Goal: Task Accomplishment & Management: Use online tool/utility

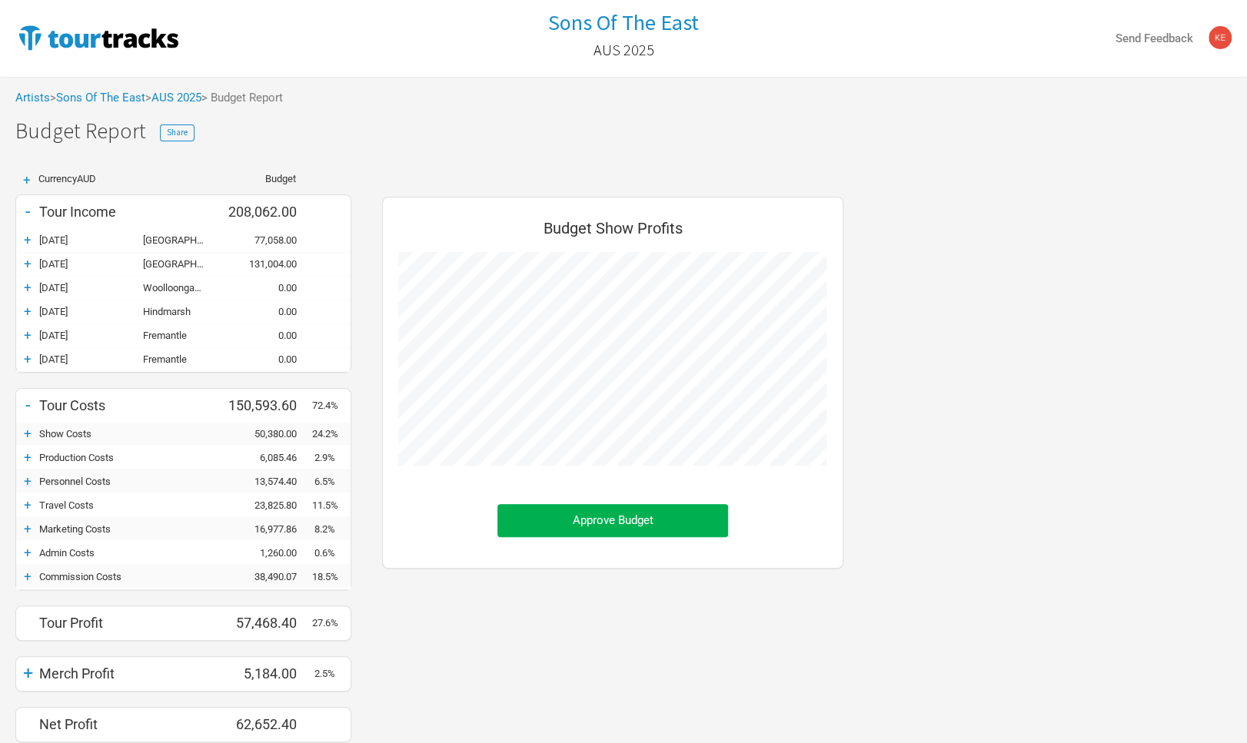
scroll to position [580, 492]
click at [78, 95] on link "Sons Of The East" at bounding box center [100, 98] width 89 height 14
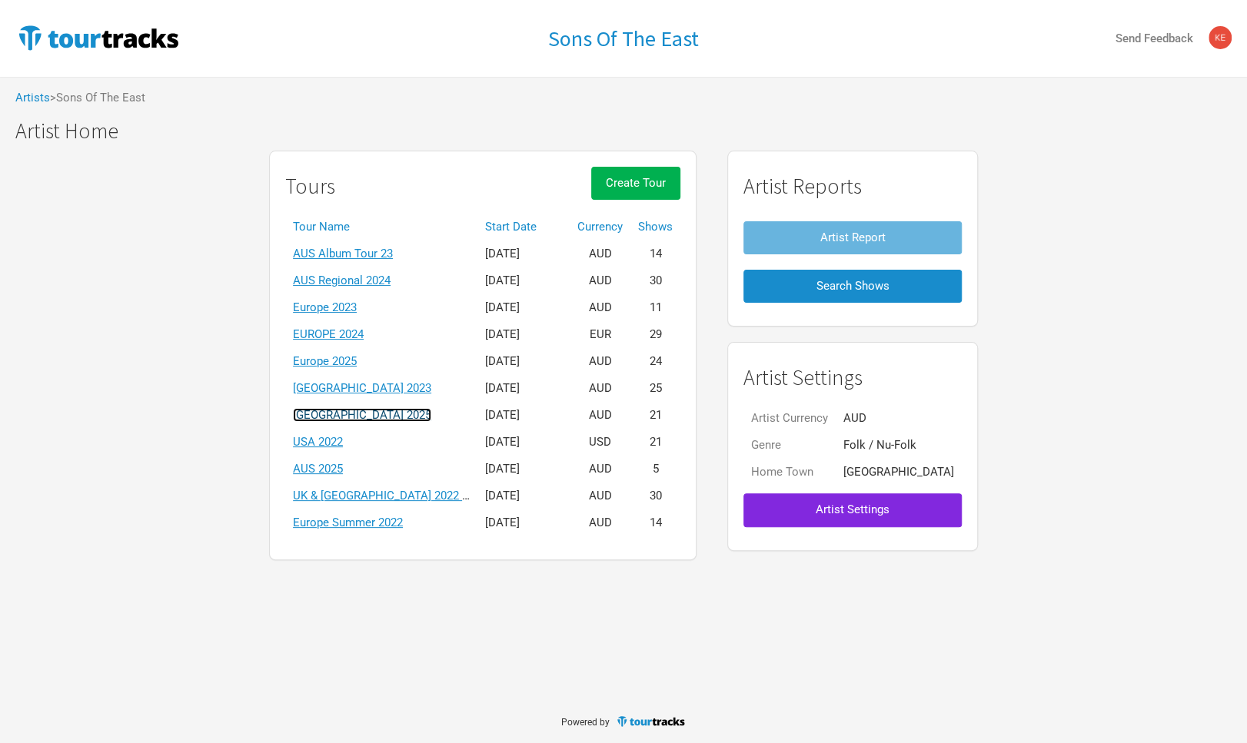
click at [405, 417] on link "[GEOGRAPHIC_DATA] 2025" at bounding box center [362, 415] width 138 height 14
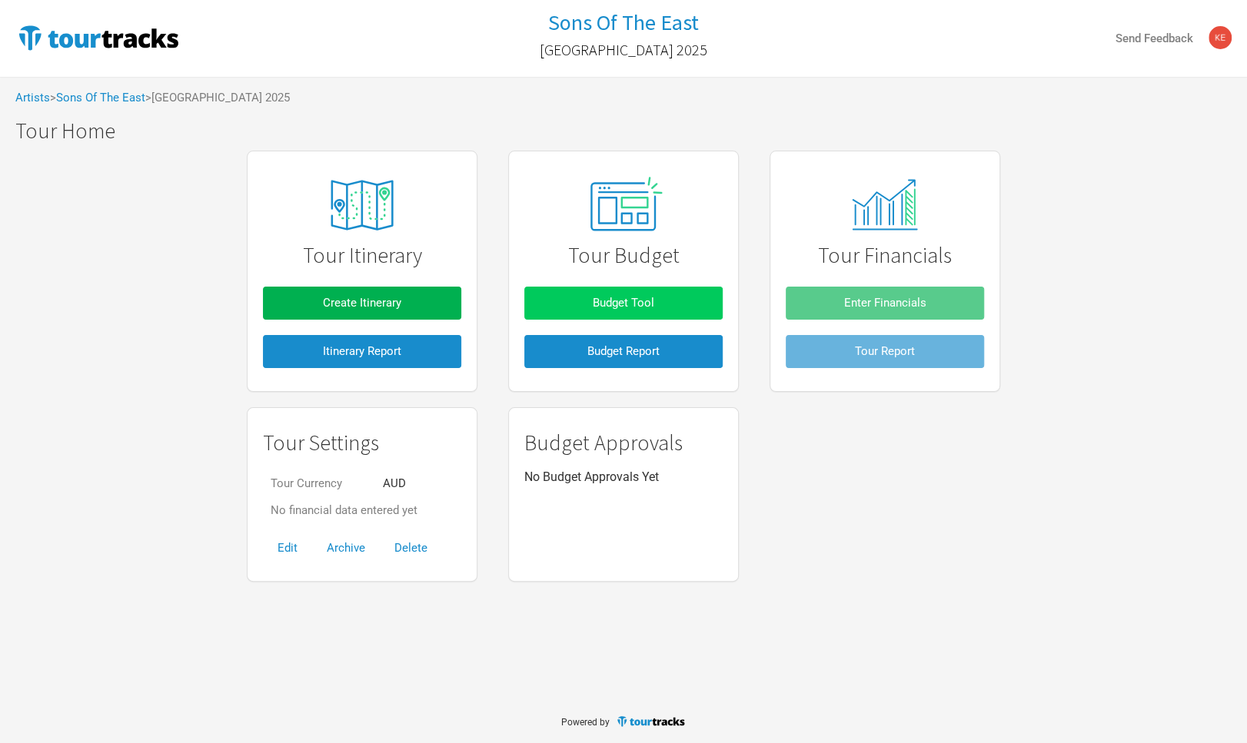
click at [638, 309] on span "Budget Tool" at bounding box center [624, 303] width 62 height 14
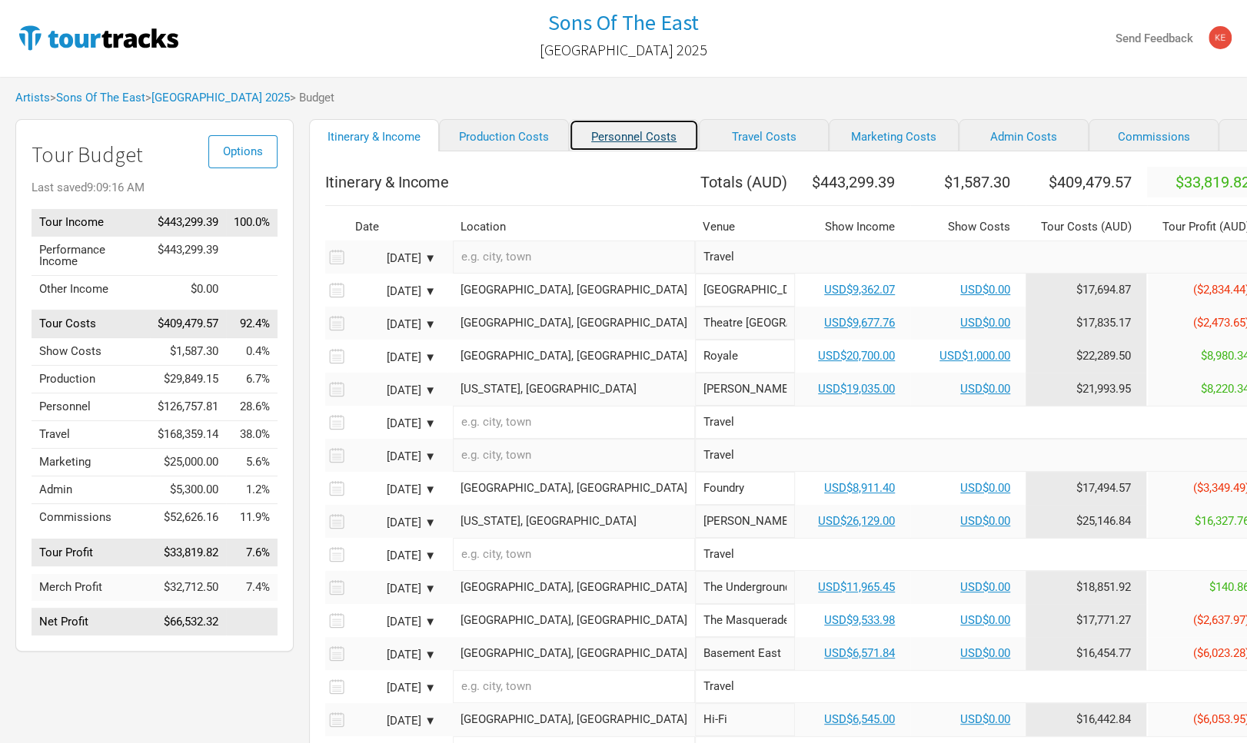
click at [624, 148] on link "Personnel Costs" at bounding box center [634, 135] width 130 height 32
select select "USD"
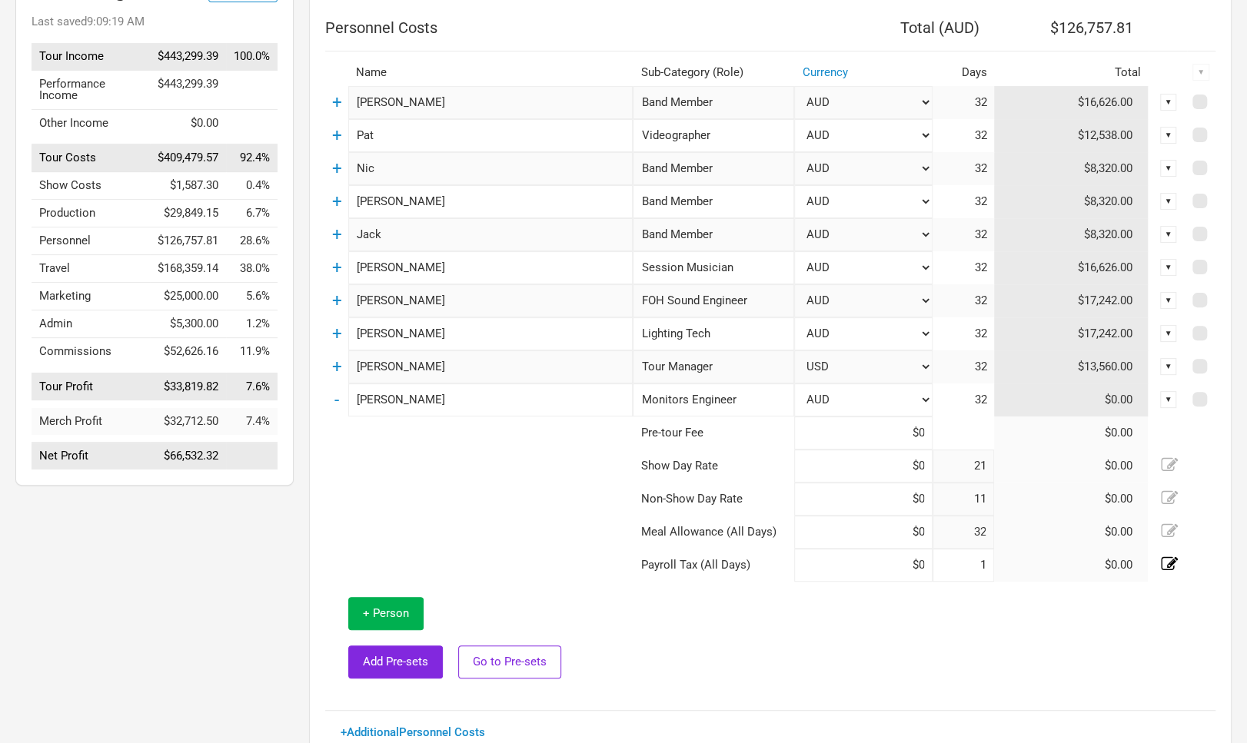
scroll to position [169, 0]
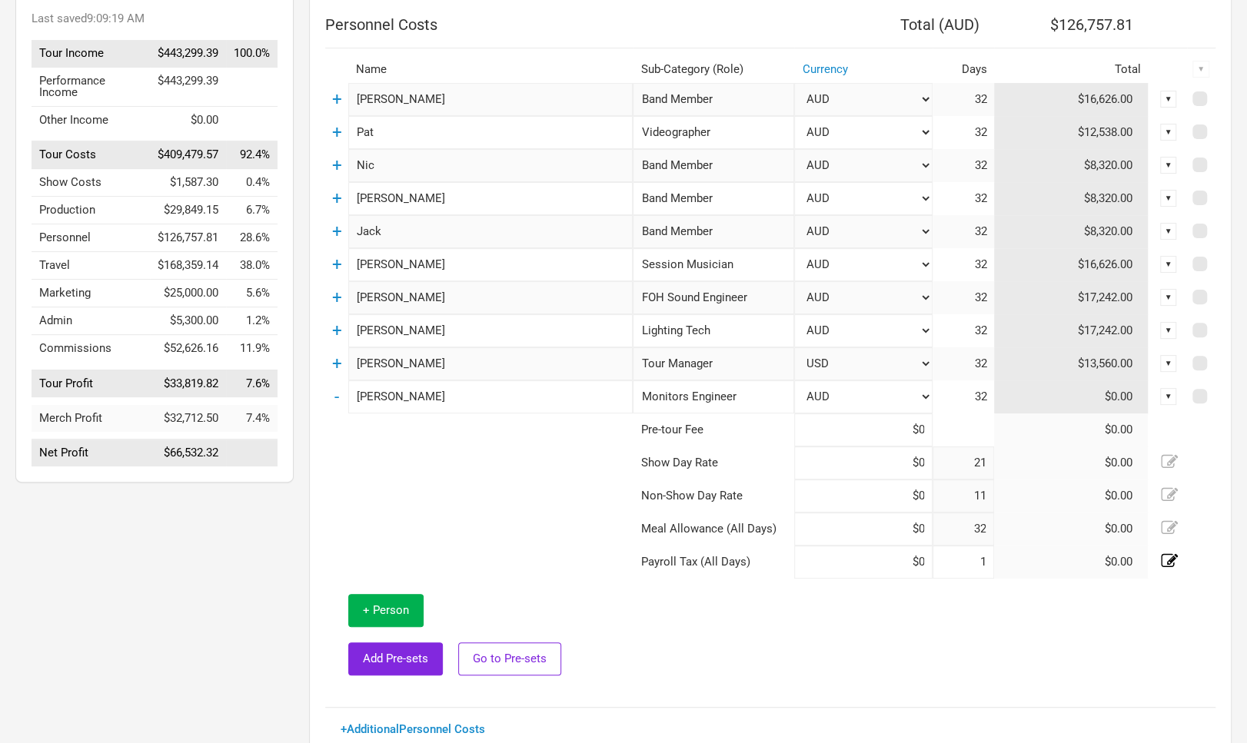
click at [344, 367] on td "+" at bounding box center [336, 363] width 23 height 33
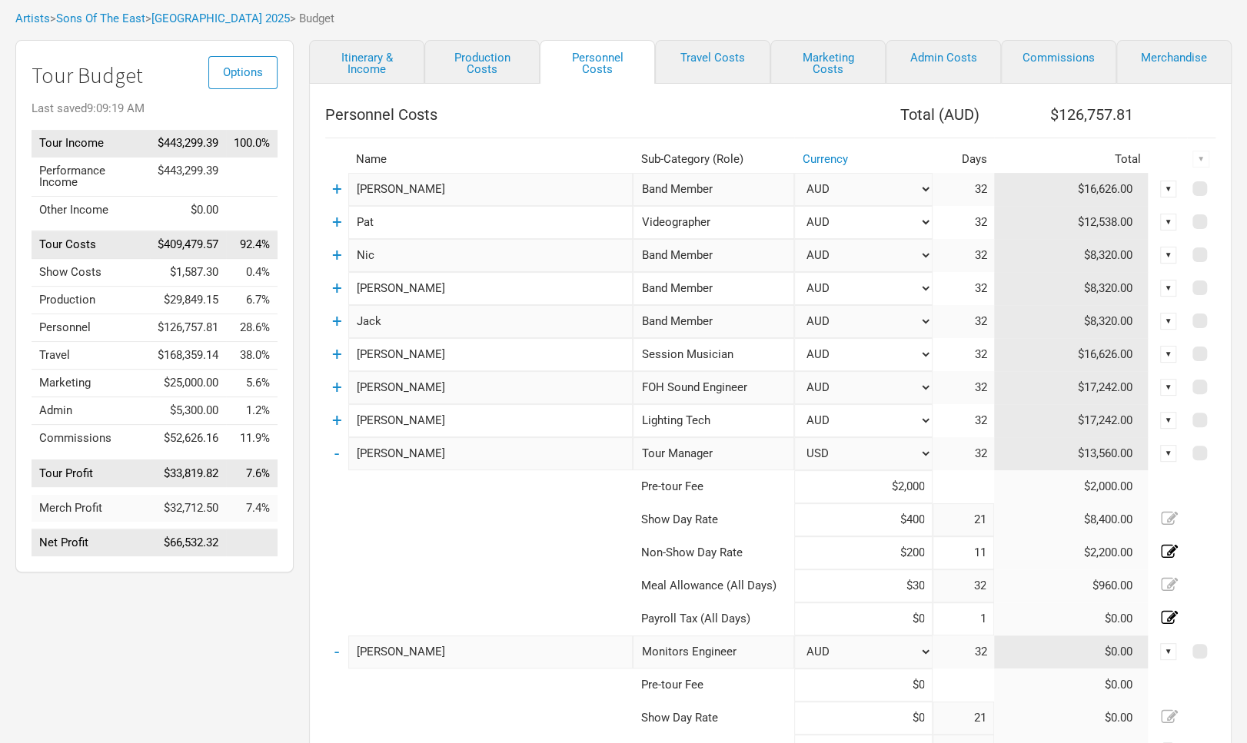
scroll to position [0, 0]
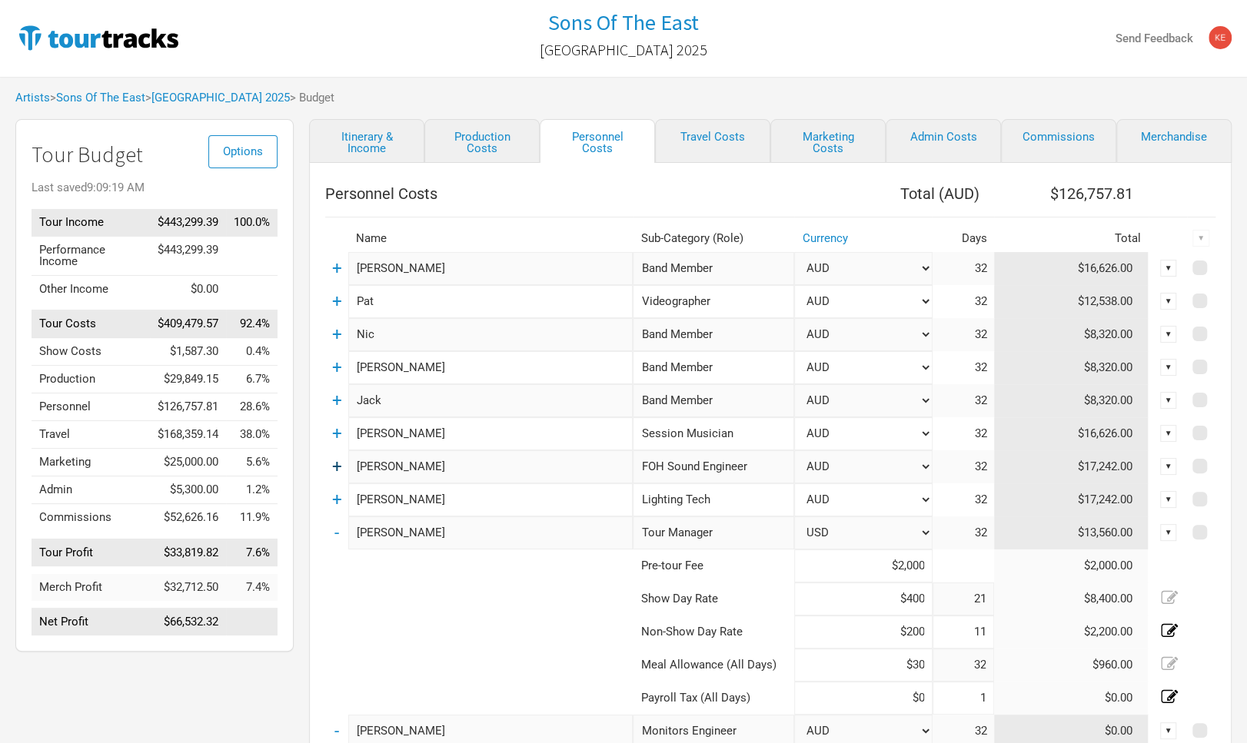
click at [341, 470] on link "+" at bounding box center [337, 467] width 10 height 20
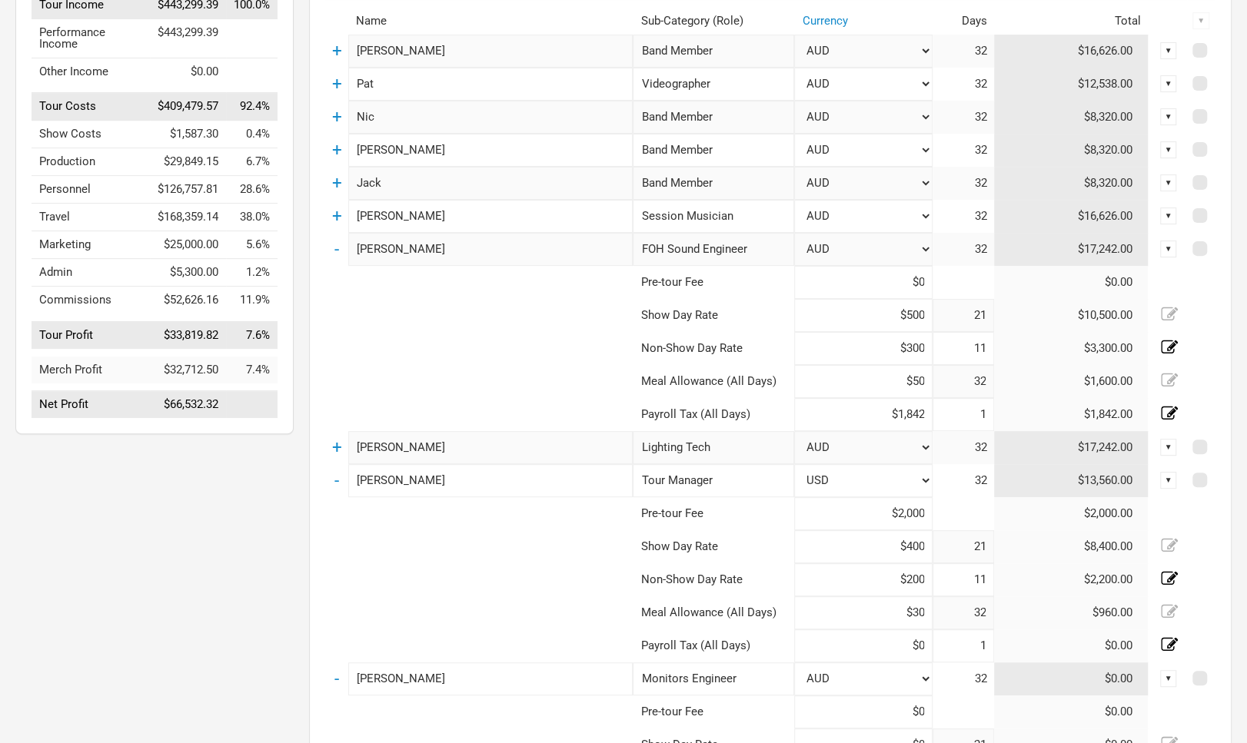
scroll to position [254, 0]
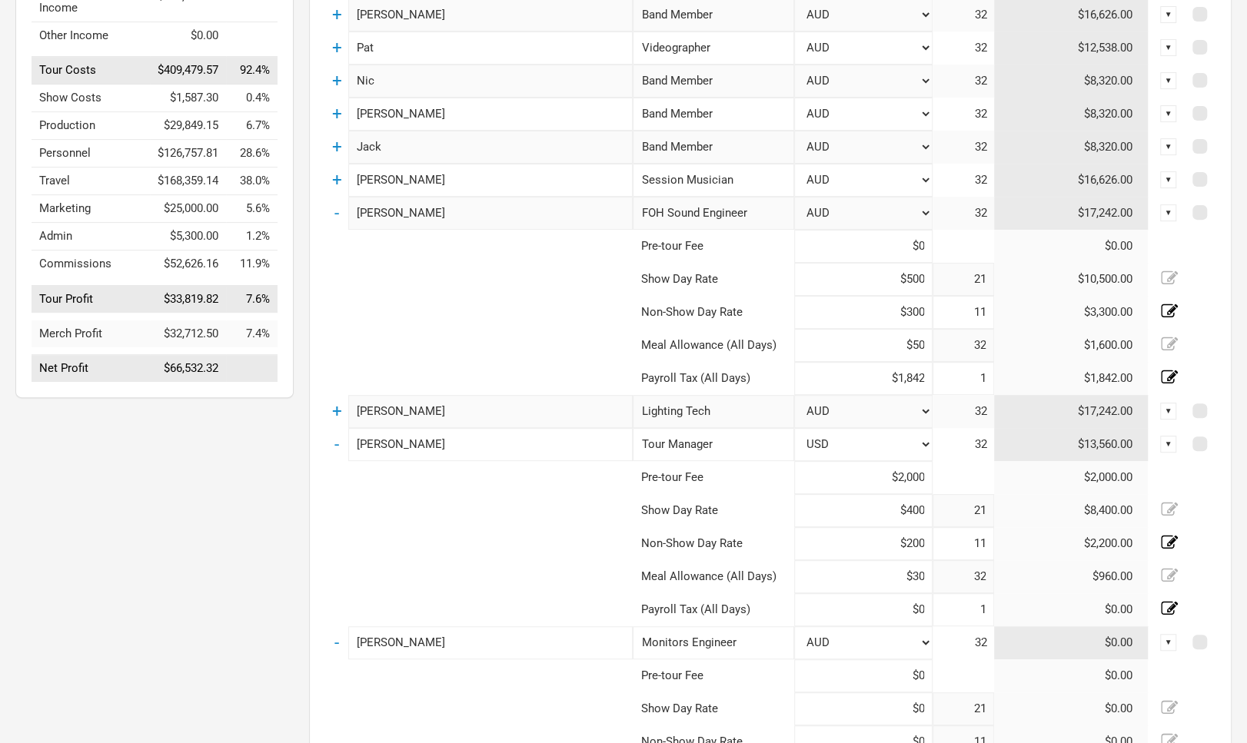
drag, startPoint x: 894, startPoint y: 279, endPoint x: 969, endPoint y: 281, distance: 74.6
click at [933, 281] on input "$500" at bounding box center [863, 279] width 138 height 33
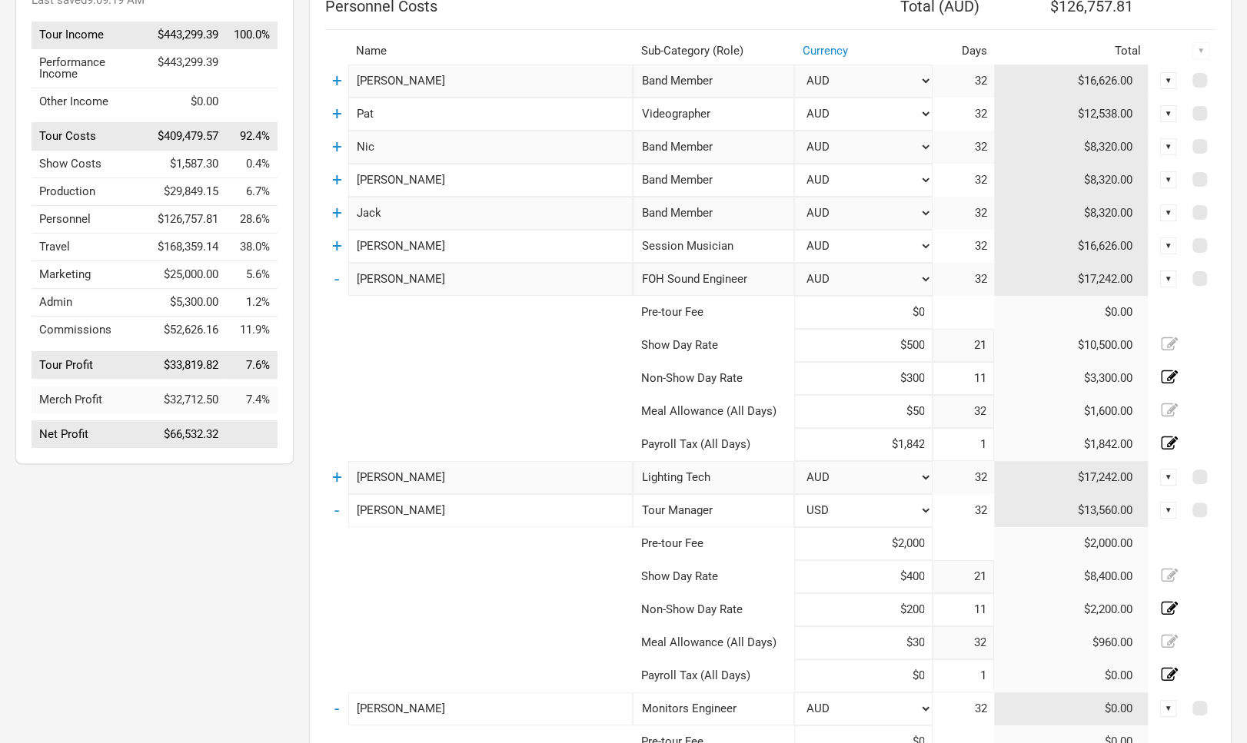
scroll to position [169, 0]
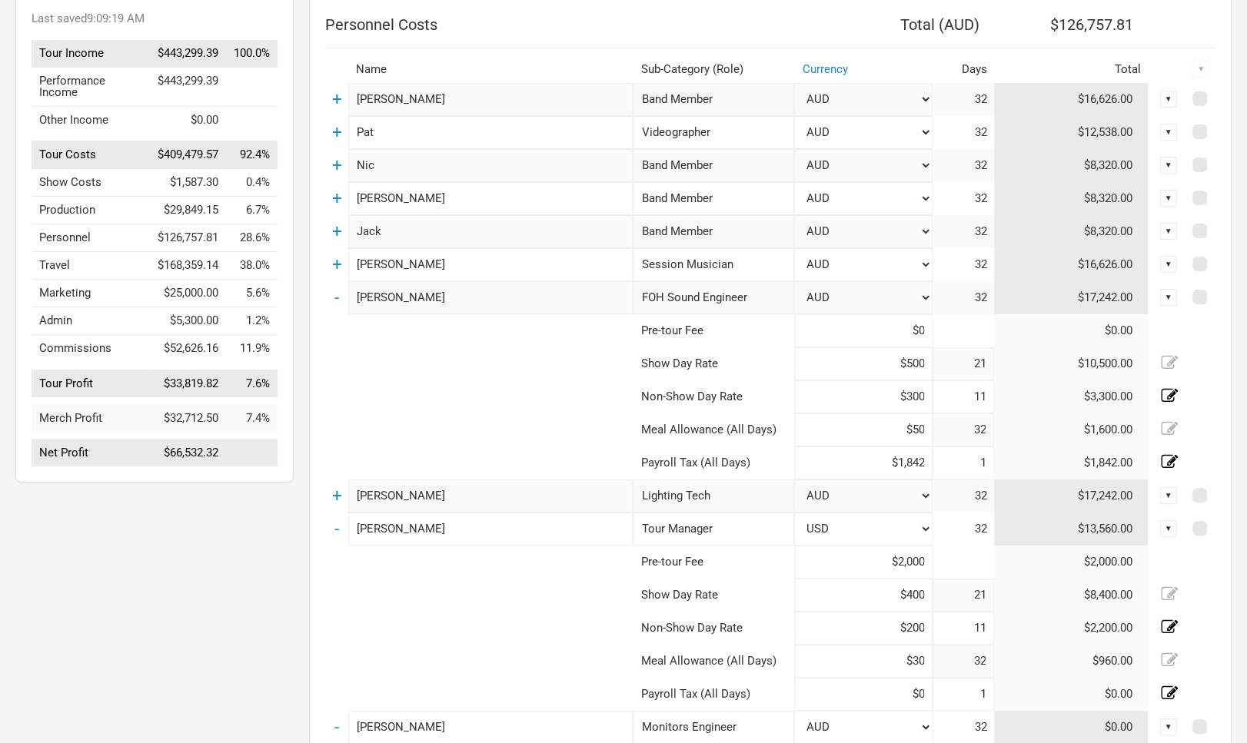
click at [886, 365] on input "$500" at bounding box center [863, 363] width 138 height 33
drag, startPoint x: 886, startPoint y: 365, endPoint x: 959, endPoint y: 364, distance: 72.3
click at [933, 364] on input "$500" at bounding box center [863, 363] width 138 height 33
type input "$600"
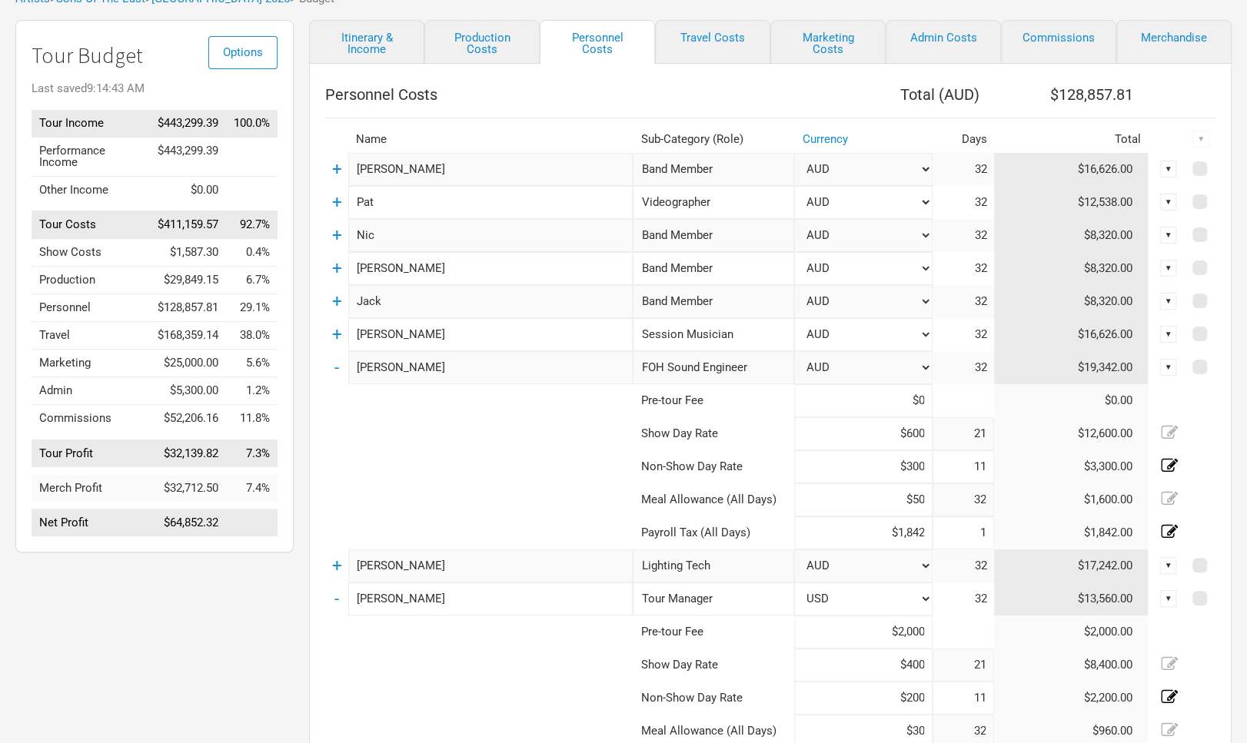
scroll to position [0, 0]
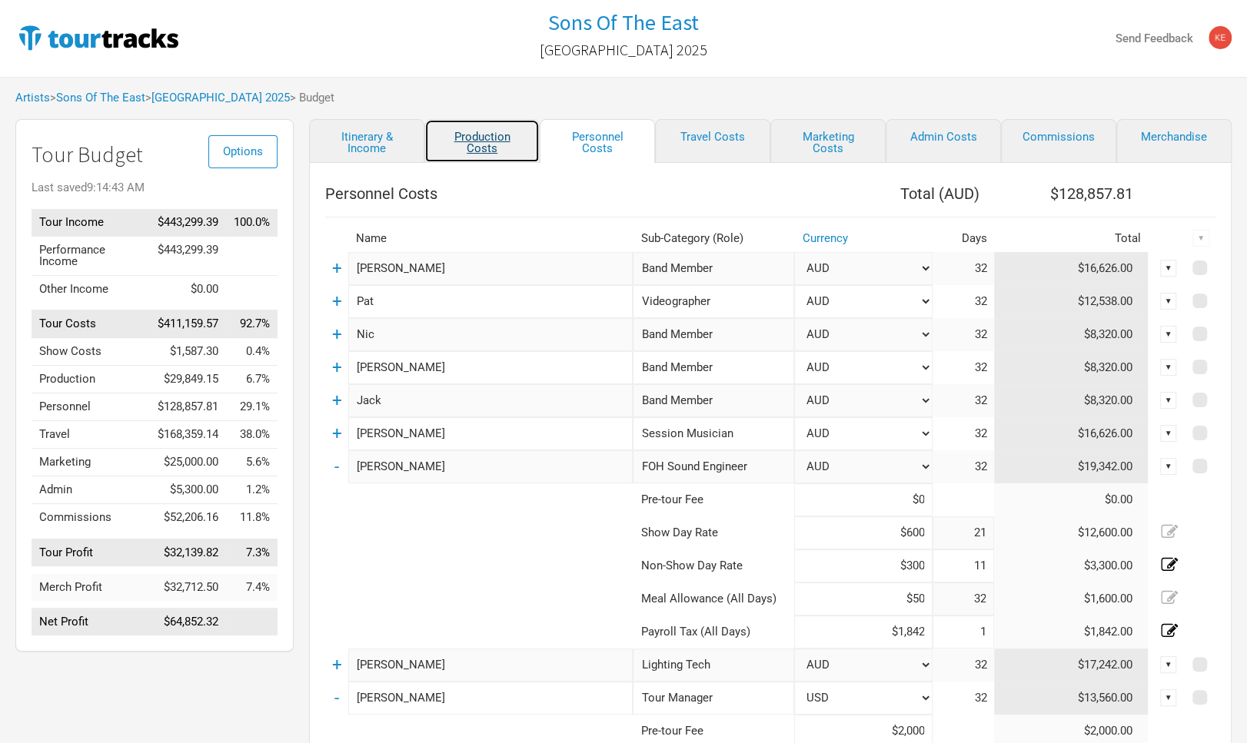
click at [490, 142] on link "Production Costs" at bounding box center [481, 141] width 115 height 44
select select "EUR"
select select "Shows"
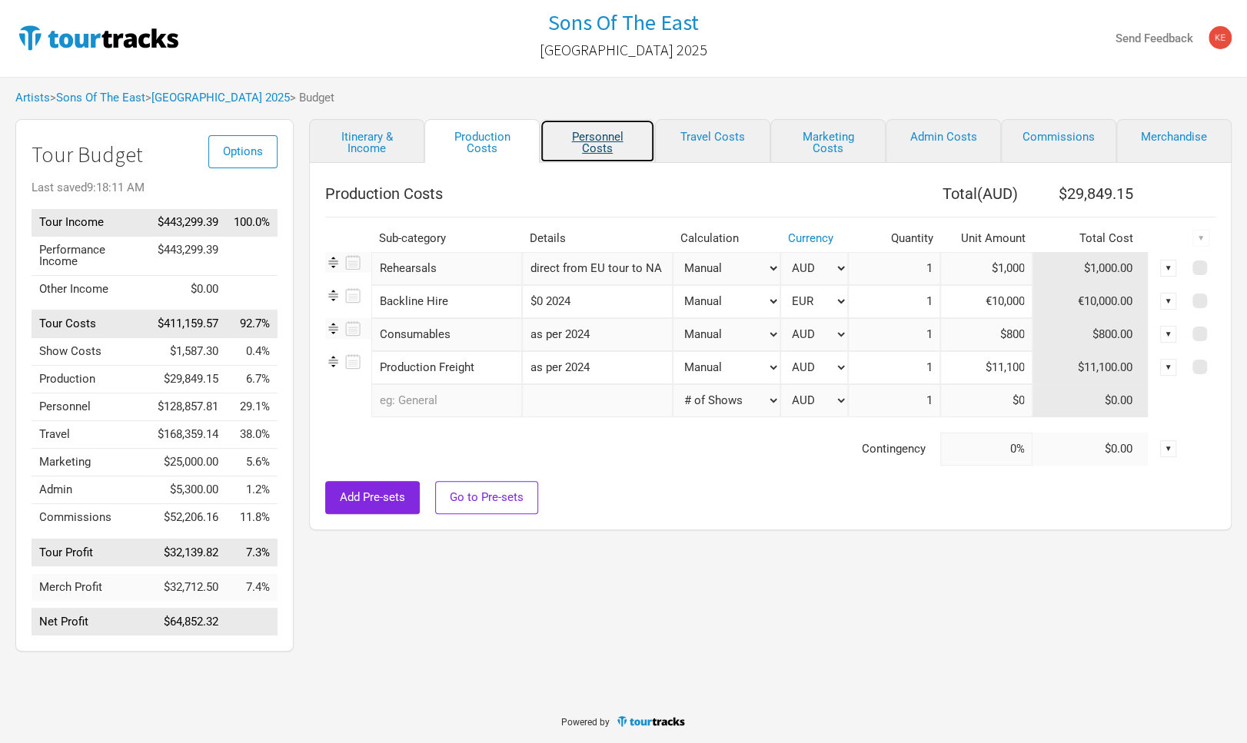
click at [598, 146] on link "Personnel Costs" at bounding box center [597, 141] width 115 height 44
select select "USD"
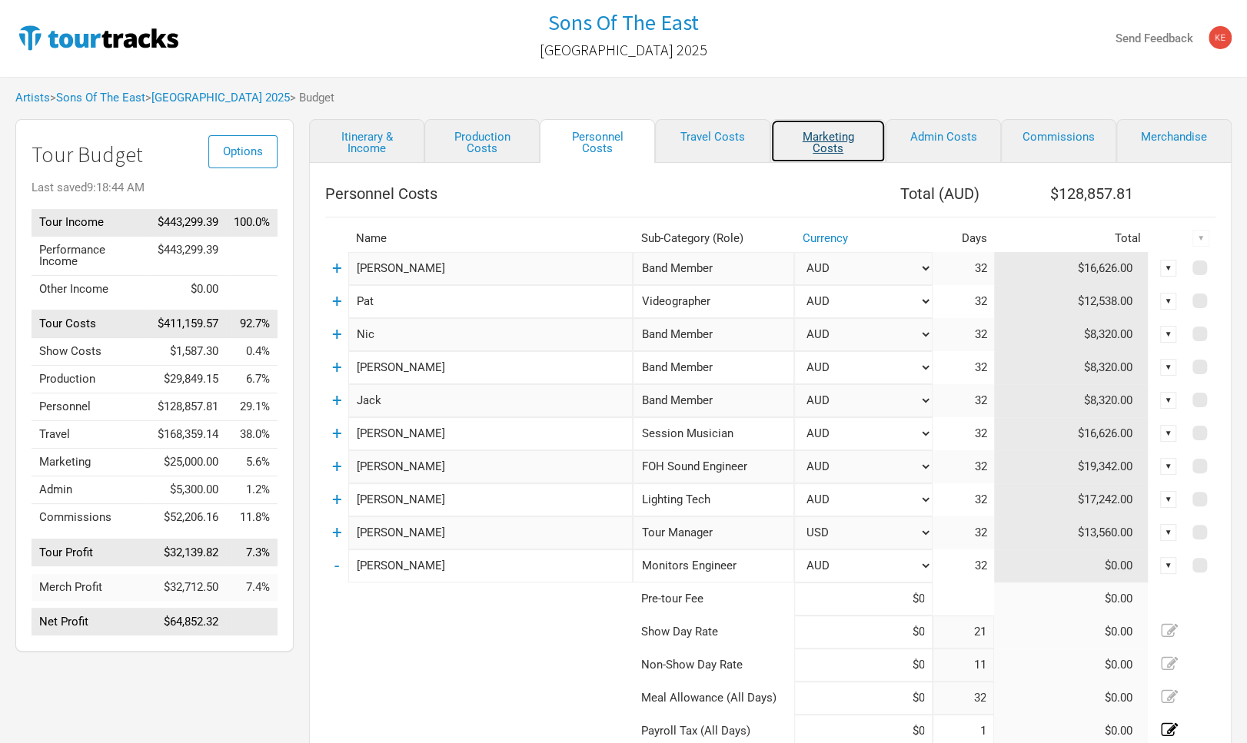
click at [843, 136] on link "Marketing Costs" at bounding box center [827, 141] width 115 height 44
select select "% of Gross"
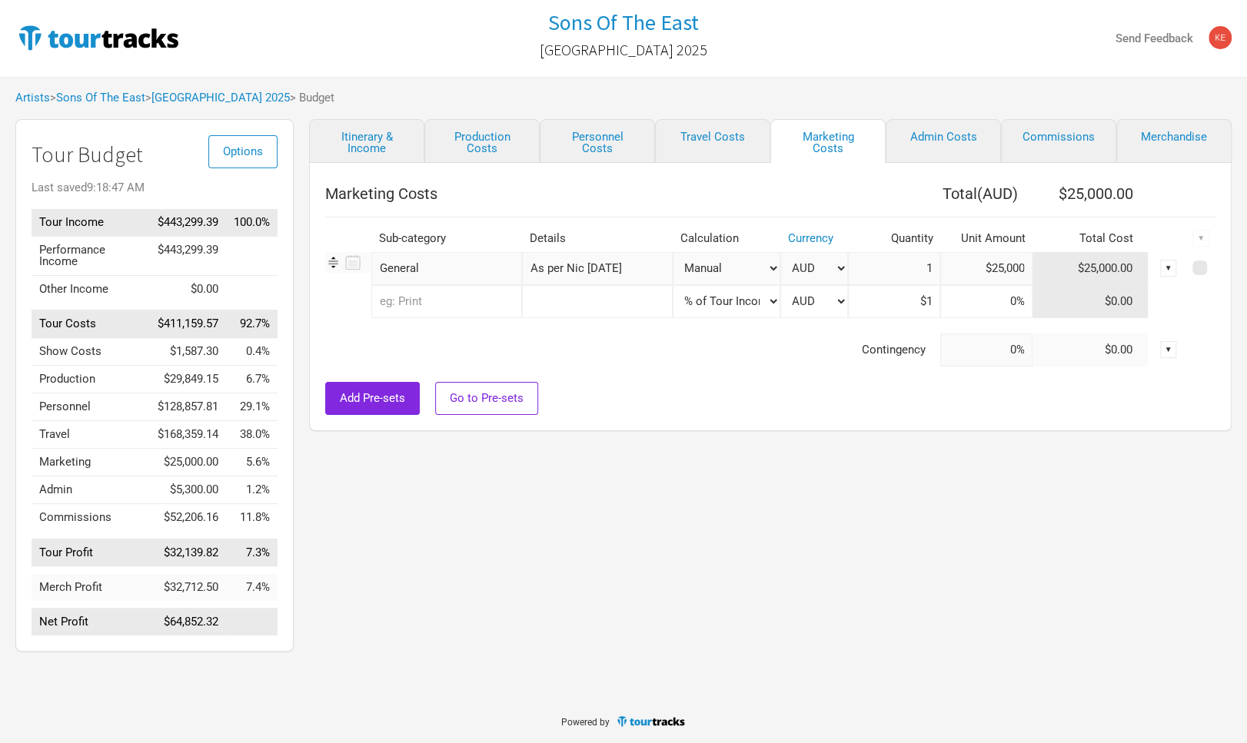
click at [52, 447] on td "Travel" at bounding box center [91, 435] width 118 height 28
click at [723, 136] on link "Travel Costs" at bounding box center [712, 141] width 115 height 44
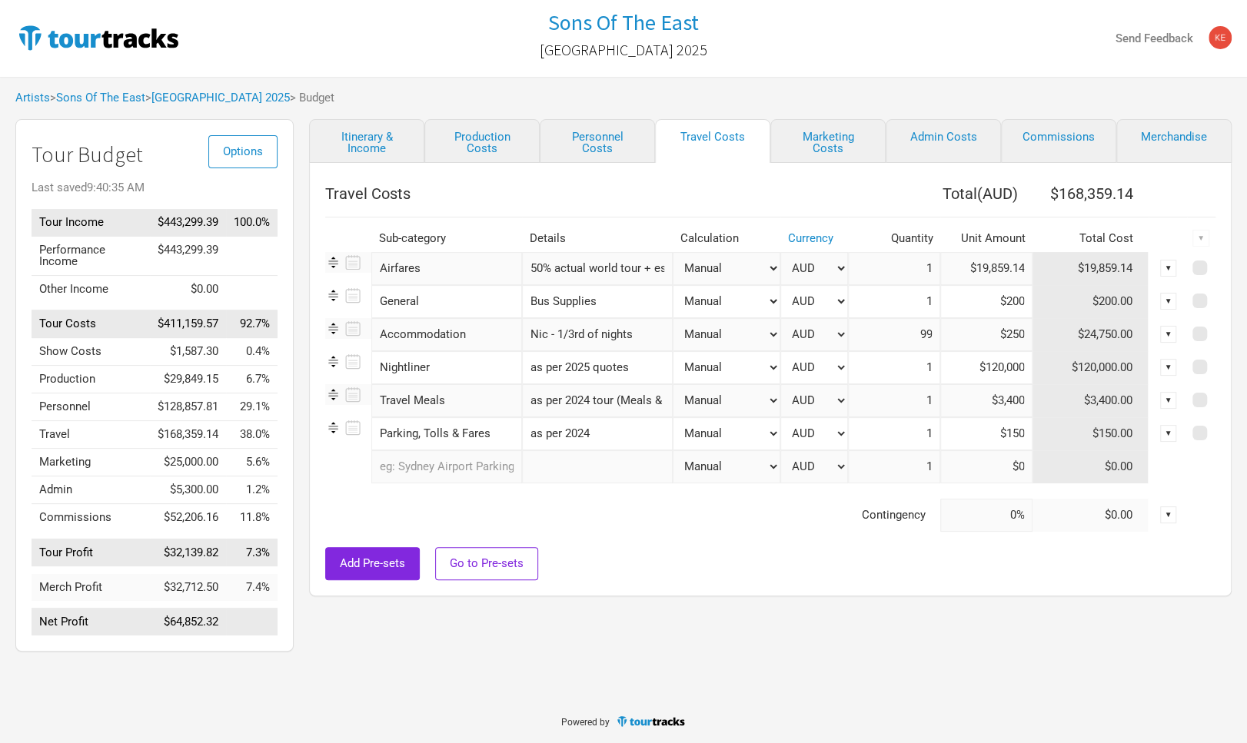
click at [629, 271] on input "50% actual world tour + est [PERSON_NAME] & [PERSON_NAME]" at bounding box center [597, 268] width 151 height 33
drag, startPoint x: 633, startPoint y: 271, endPoint x: 716, endPoint y: 273, distance: 83.8
click at [673, 273] on input "50% actual world tour + est [PERSON_NAME] & [PERSON_NAME]" at bounding box center [597, 268] width 151 height 33
click at [994, 271] on input "$19,859.14" at bounding box center [986, 268] width 92 height 33
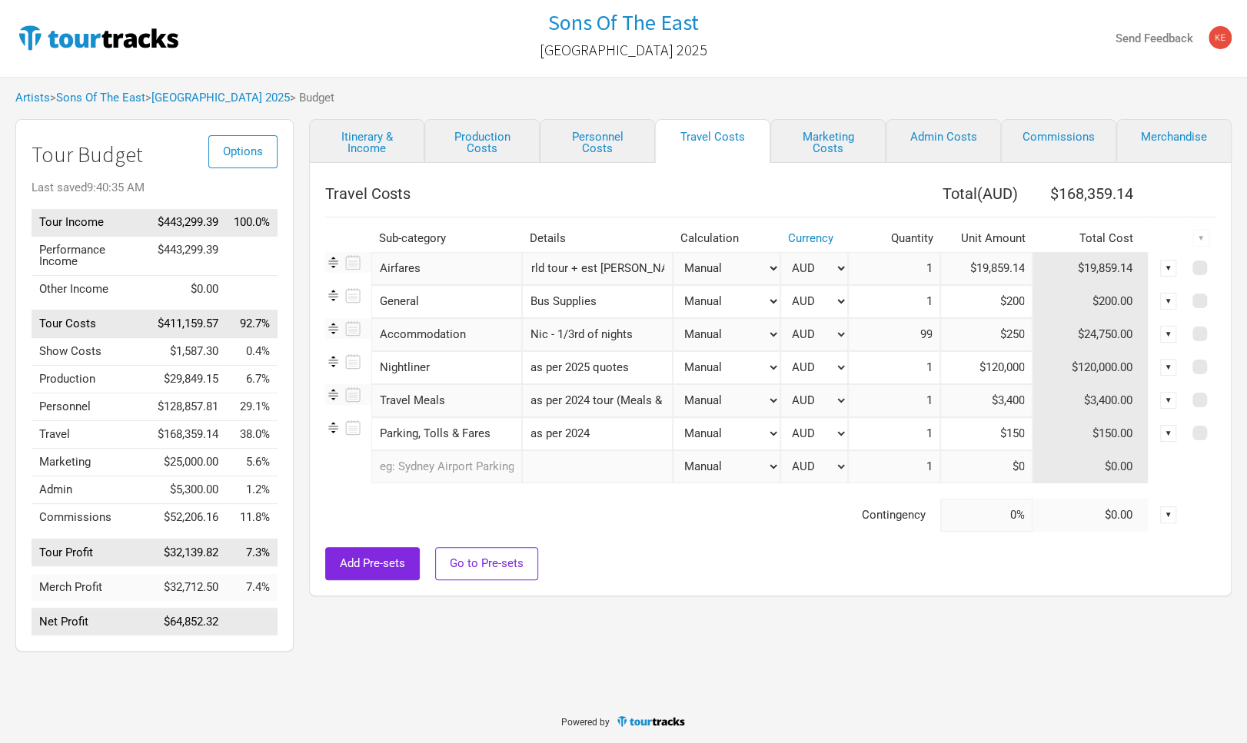
click at [594, 261] on input "50% actual world tour + est [PERSON_NAME] & [PERSON_NAME]" at bounding box center [597, 268] width 151 height 33
click at [1166, 271] on div "▼" at bounding box center [1168, 268] width 17 height 17
click at [1155, 192] on th at bounding box center [1168, 193] width 38 height 31
click at [980, 271] on input "$19,859.14" at bounding box center [986, 268] width 92 height 33
click at [594, 267] on input "50% actual world tour + est [PERSON_NAME] & [PERSON_NAME]" at bounding box center [597, 268] width 151 height 33
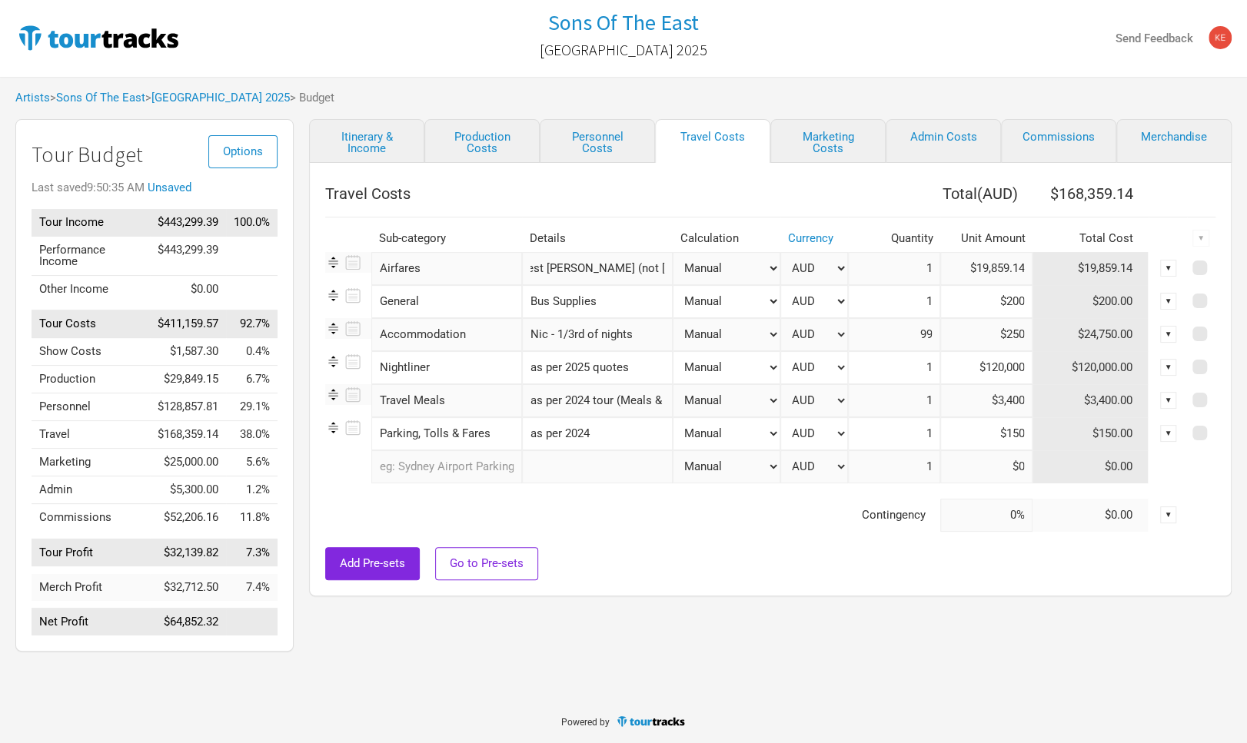
scroll to position [0, 133]
type input "50% actual world tour + est [PERSON_NAME] (not [PERSON_NAME] anymore"
click at [961, 271] on input "$19,859.14" at bounding box center [986, 268] width 92 height 33
drag, startPoint x: 957, startPoint y: 264, endPoint x: 1182, endPoint y: 269, distance: 224.5
click at [1032, 269] on input "$19,859.14" at bounding box center [986, 268] width 92 height 33
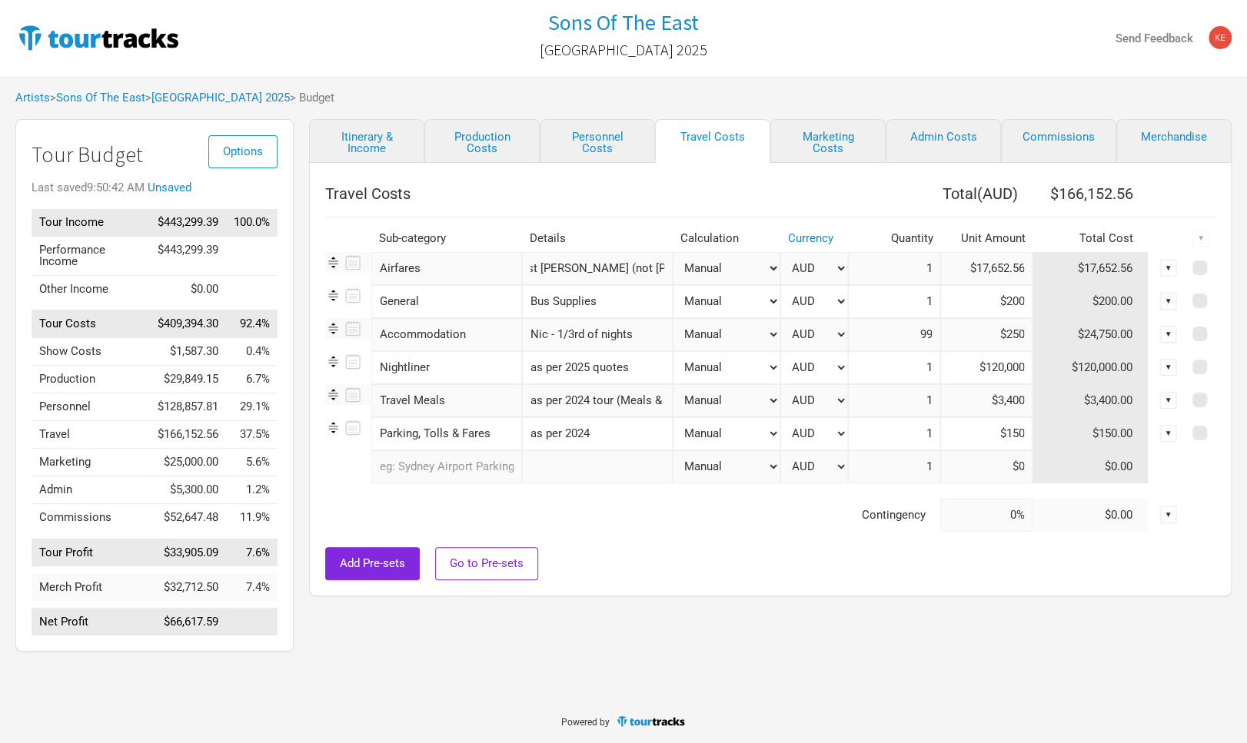
type input "$17,652.56"
